Goal: Navigation & Orientation: Find specific page/section

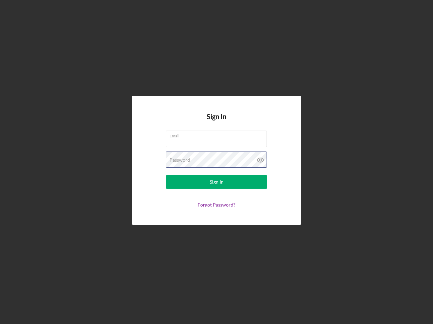
click at [216, 162] on div "Password" at bounding box center [216, 160] width 101 height 17
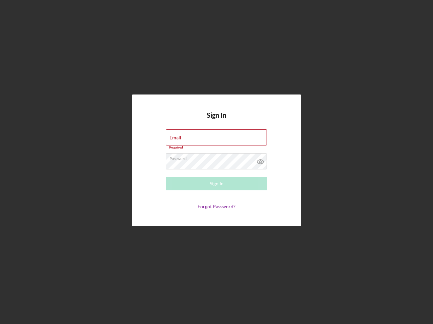
click at [260, 160] on icon at bounding box center [260, 161] width 17 height 17
